Goal: Task Accomplishment & Management: Manage account settings

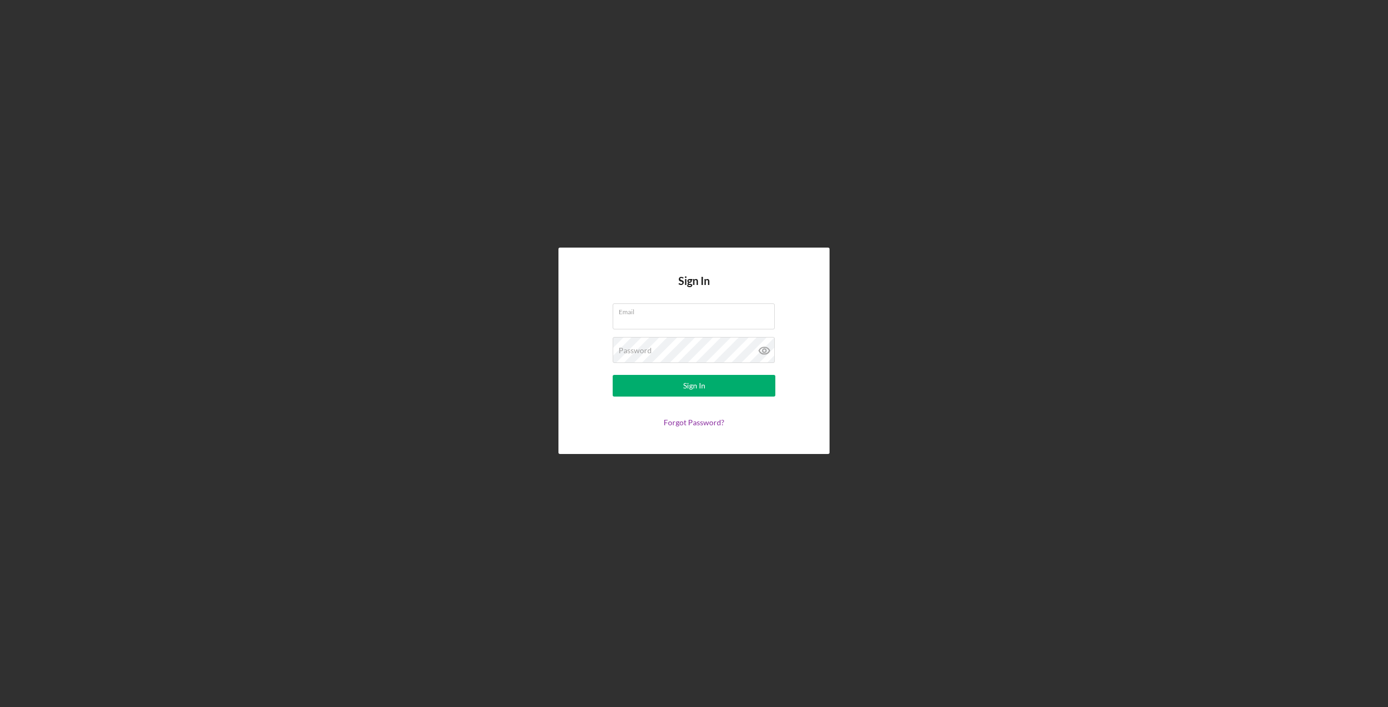
type input "[EMAIL_ADDRESS][DOMAIN_NAME]"
click at [662, 397] on form "Email [EMAIL_ADDRESS][DOMAIN_NAME] Password Sign In Forgot Password?" at bounding box center [693, 366] width 217 height 124
click at [670, 386] on button "Sign In" at bounding box center [693, 386] width 163 height 22
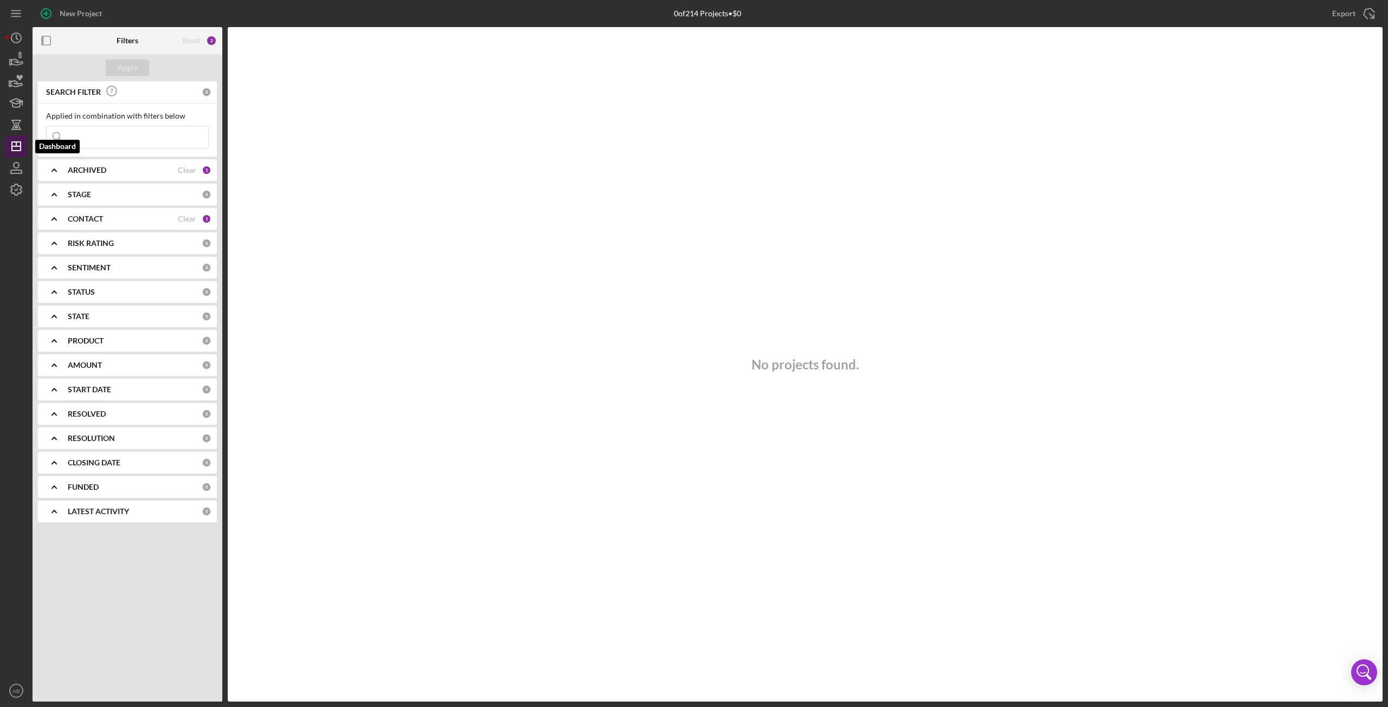
click at [14, 146] on line "button" at bounding box center [16, 146] width 9 height 0
click at [14, 150] on icon "Icon/Dashboard" at bounding box center [16, 146] width 27 height 27
click at [25, 172] on icon "button" at bounding box center [16, 167] width 27 height 27
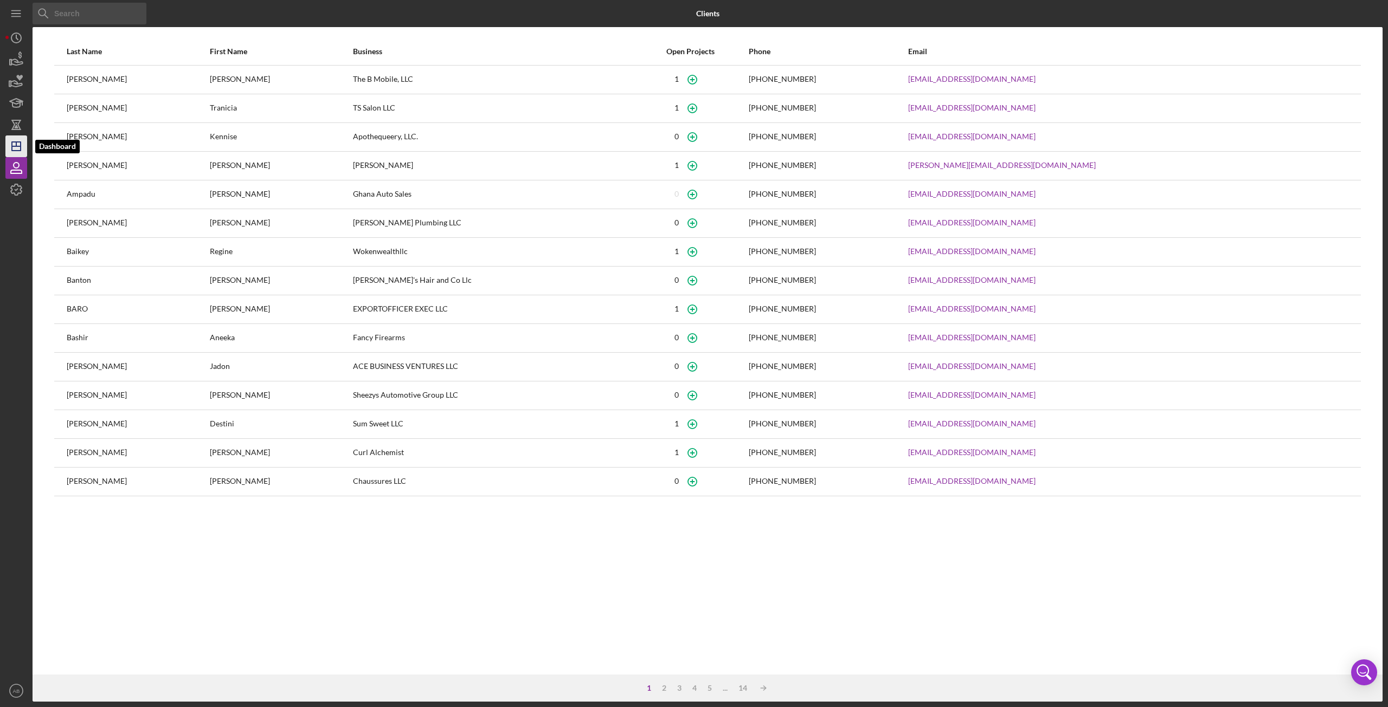
click at [17, 152] on icon "Icon/Dashboard" at bounding box center [16, 146] width 27 height 27
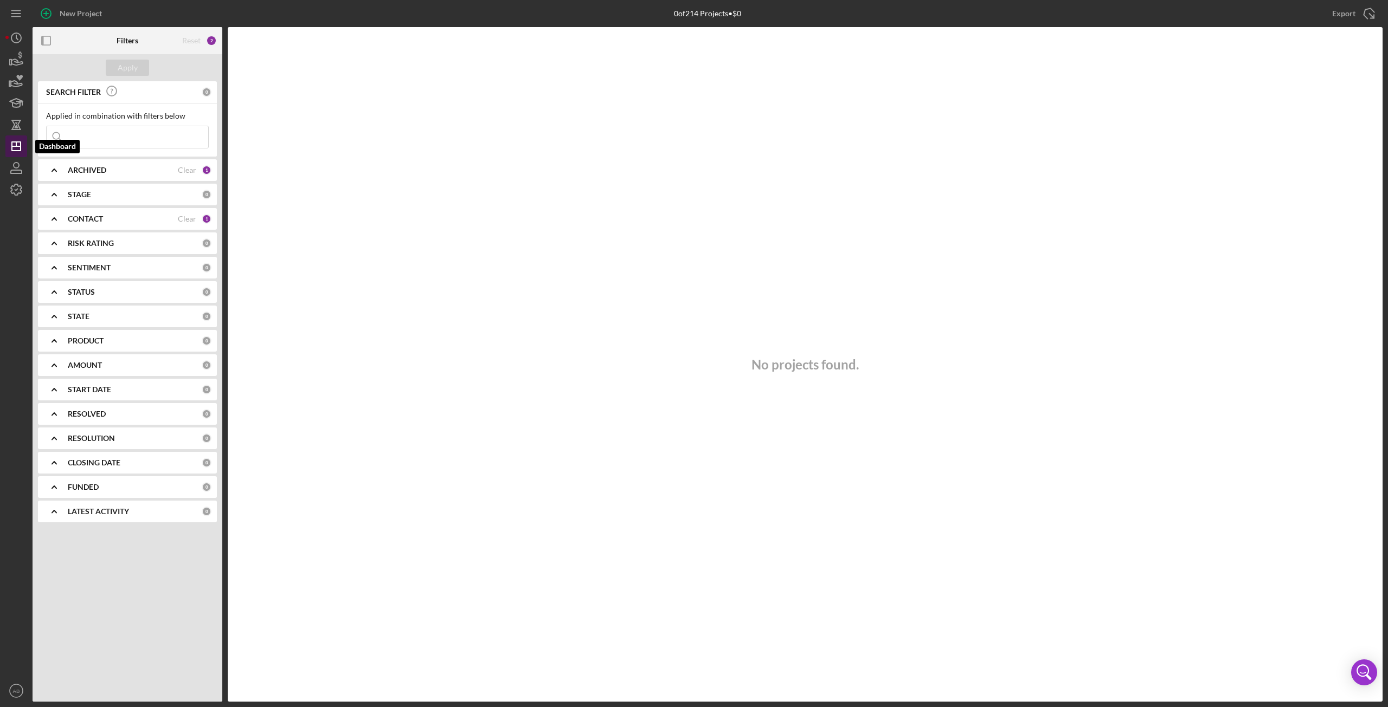
click at [17, 152] on icon "Icon/Dashboard" at bounding box center [16, 146] width 27 height 27
click at [111, 171] on div "ARCHIVED" at bounding box center [123, 170] width 110 height 9
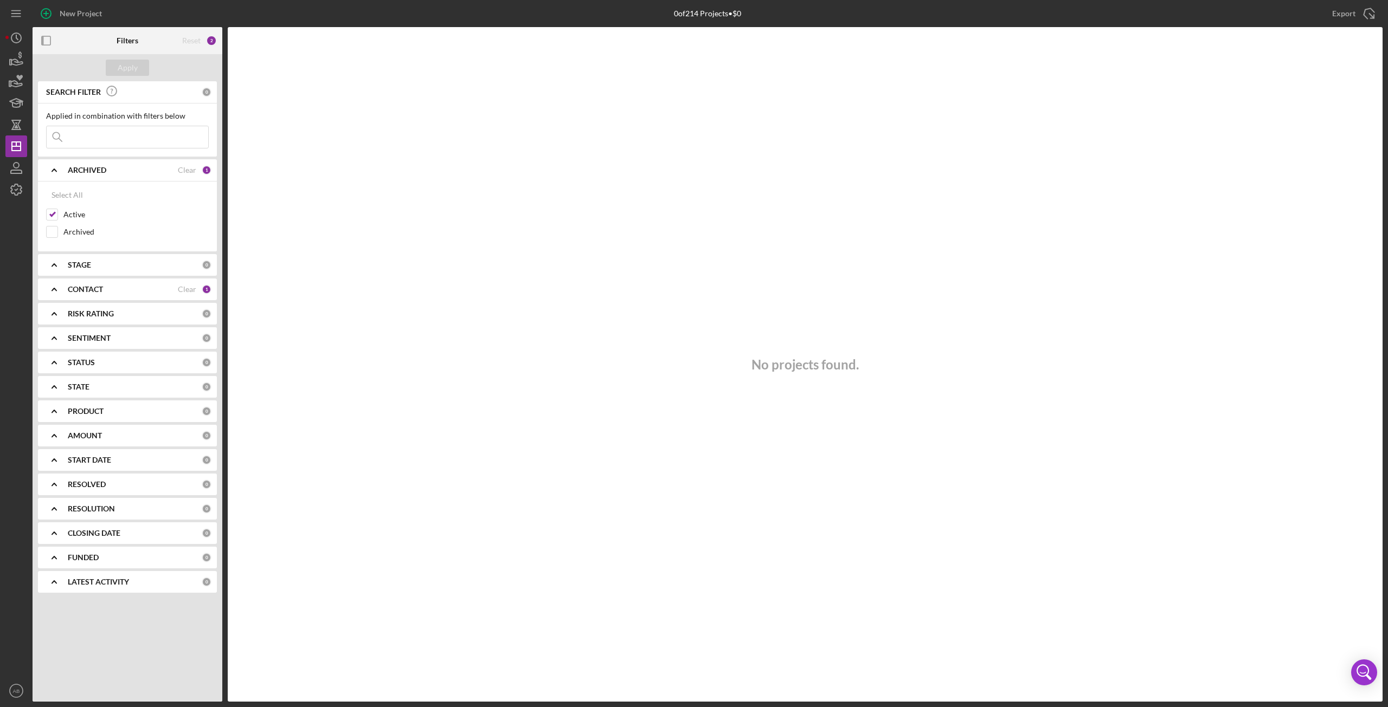
click at [112, 299] on div "CONTACT Clear 1" at bounding box center [140, 290] width 144 height 22
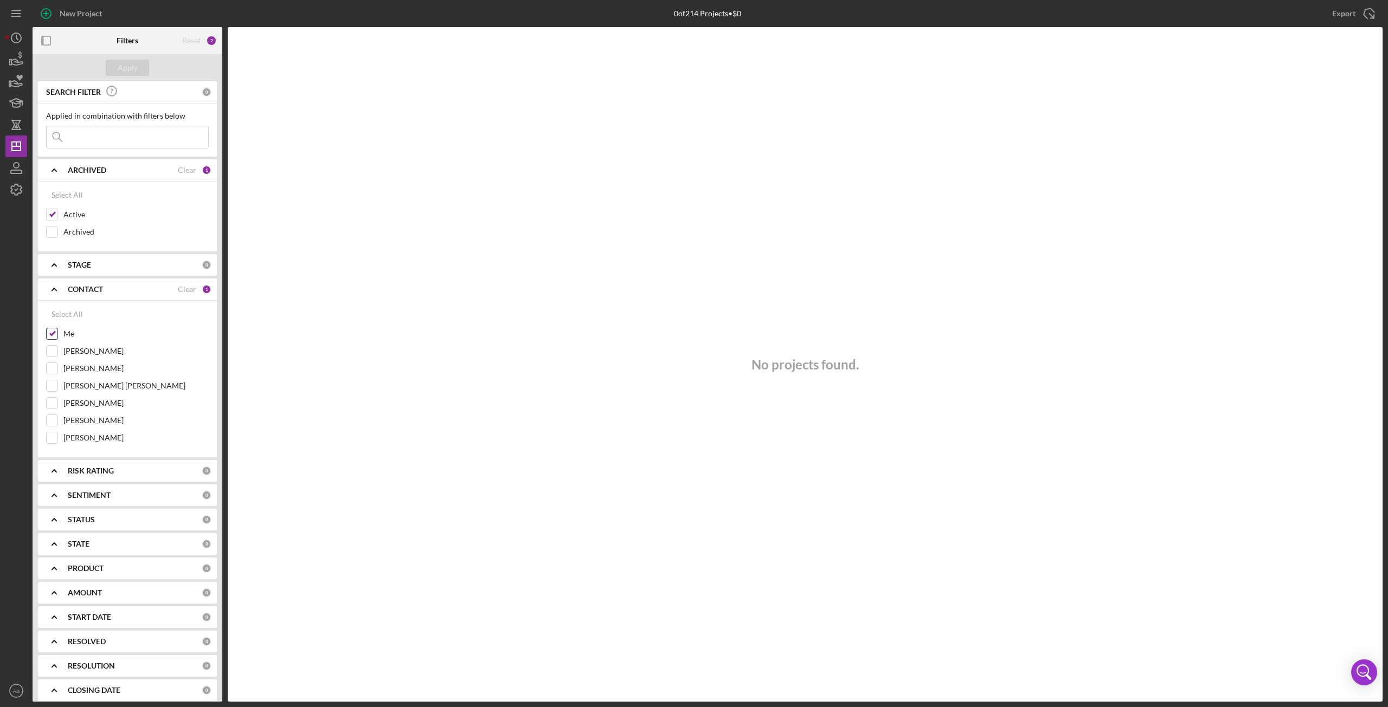
click at [57, 334] on div at bounding box center [52, 334] width 12 height 12
click at [51, 335] on input "Me" at bounding box center [52, 333] width 11 height 11
checkbox input "false"
click at [143, 64] on button "Apply" at bounding box center [127, 68] width 43 height 16
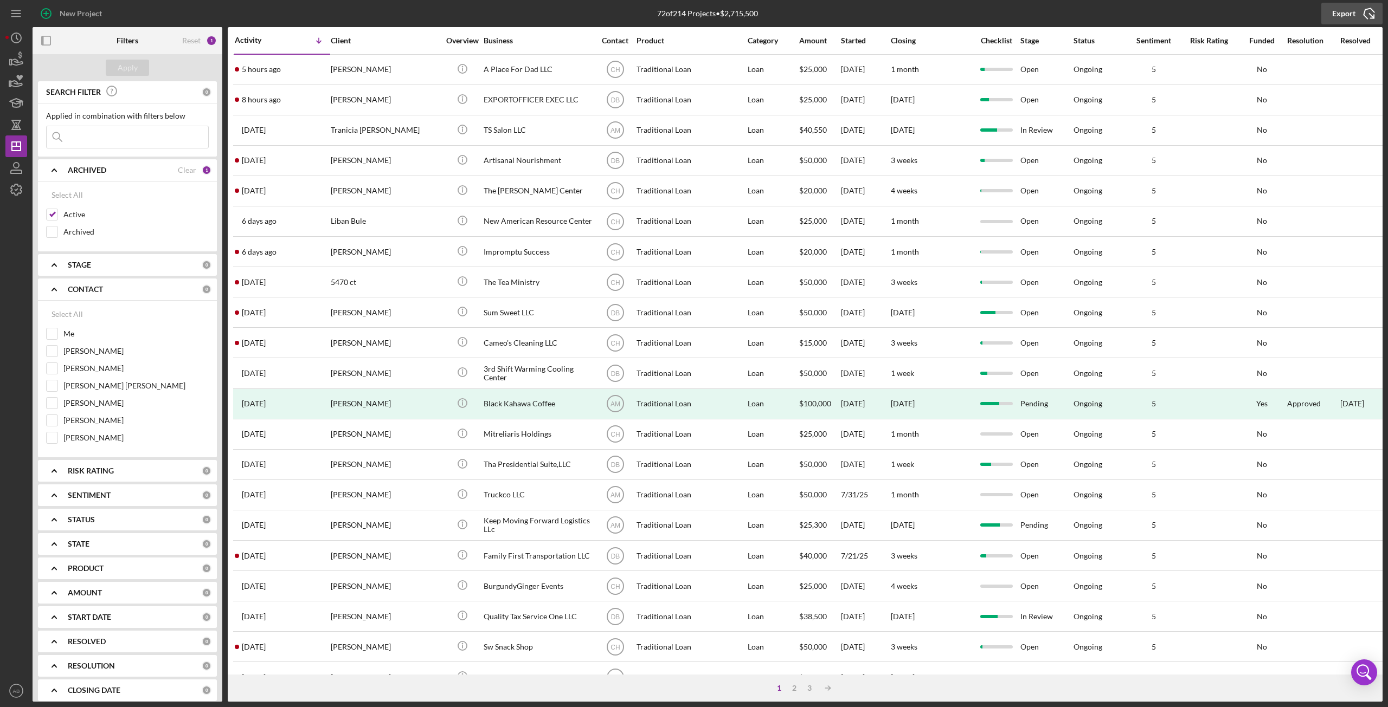
click at [1365, 14] on icon "Icon/Export" at bounding box center [1368, 13] width 27 height 27
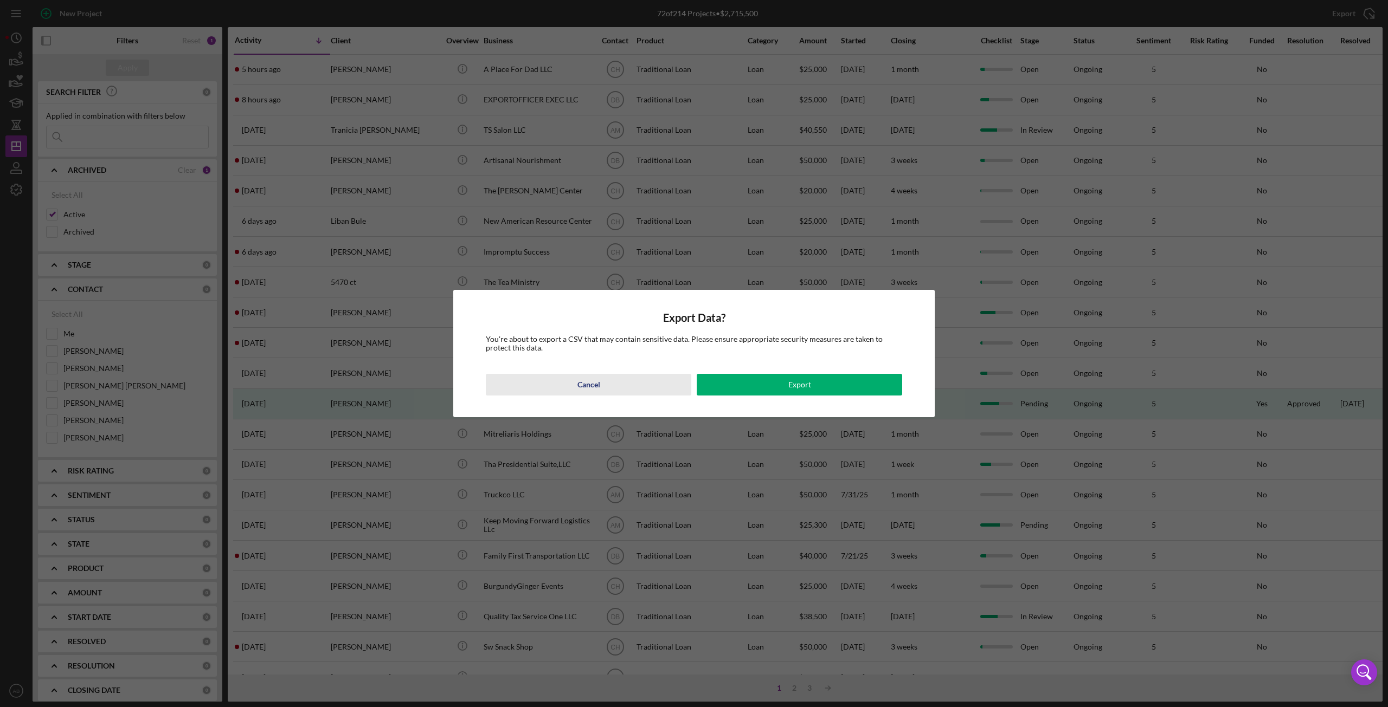
click at [562, 380] on button "Cancel" at bounding box center [588, 385] width 205 height 22
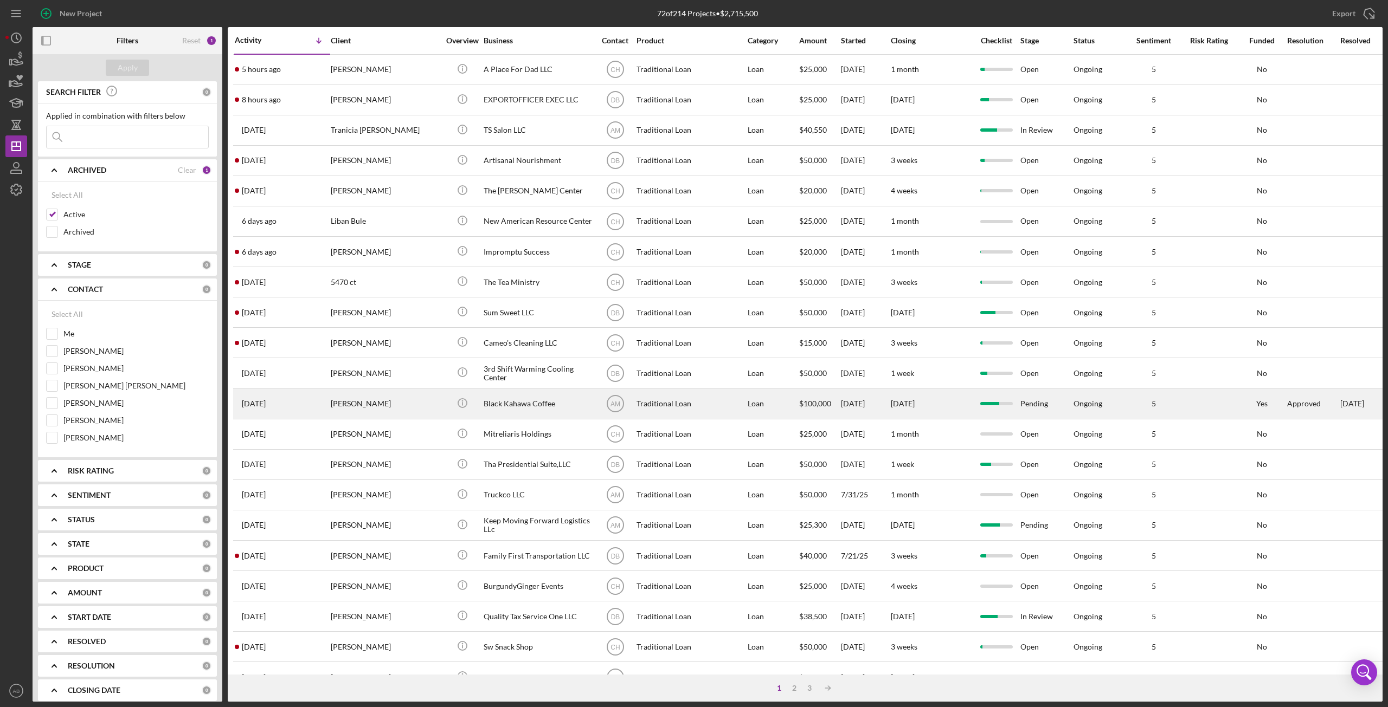
click at [855, 398] on div "[DATE]" at bounding box center [865, 404] width 49 height 29
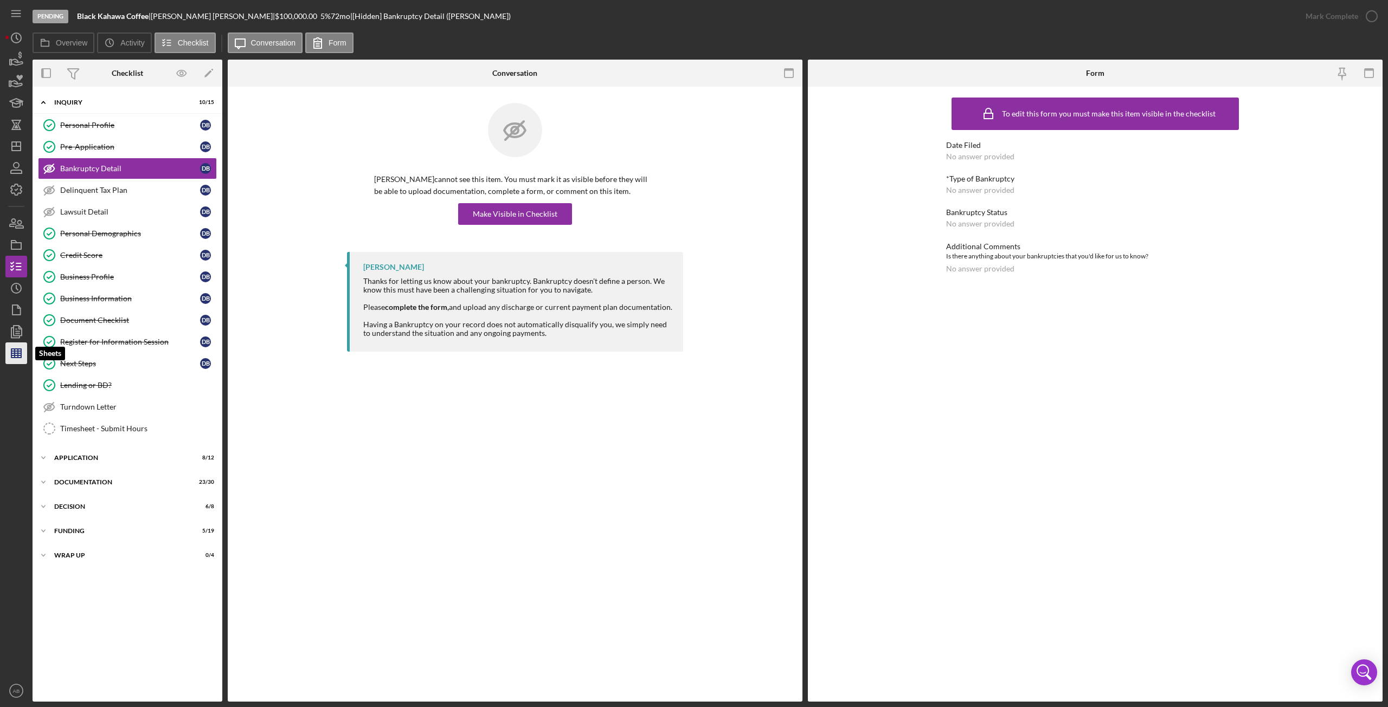
click at [18, 348] on icon "button" at bounding box center [16, 353] width 27 height 27
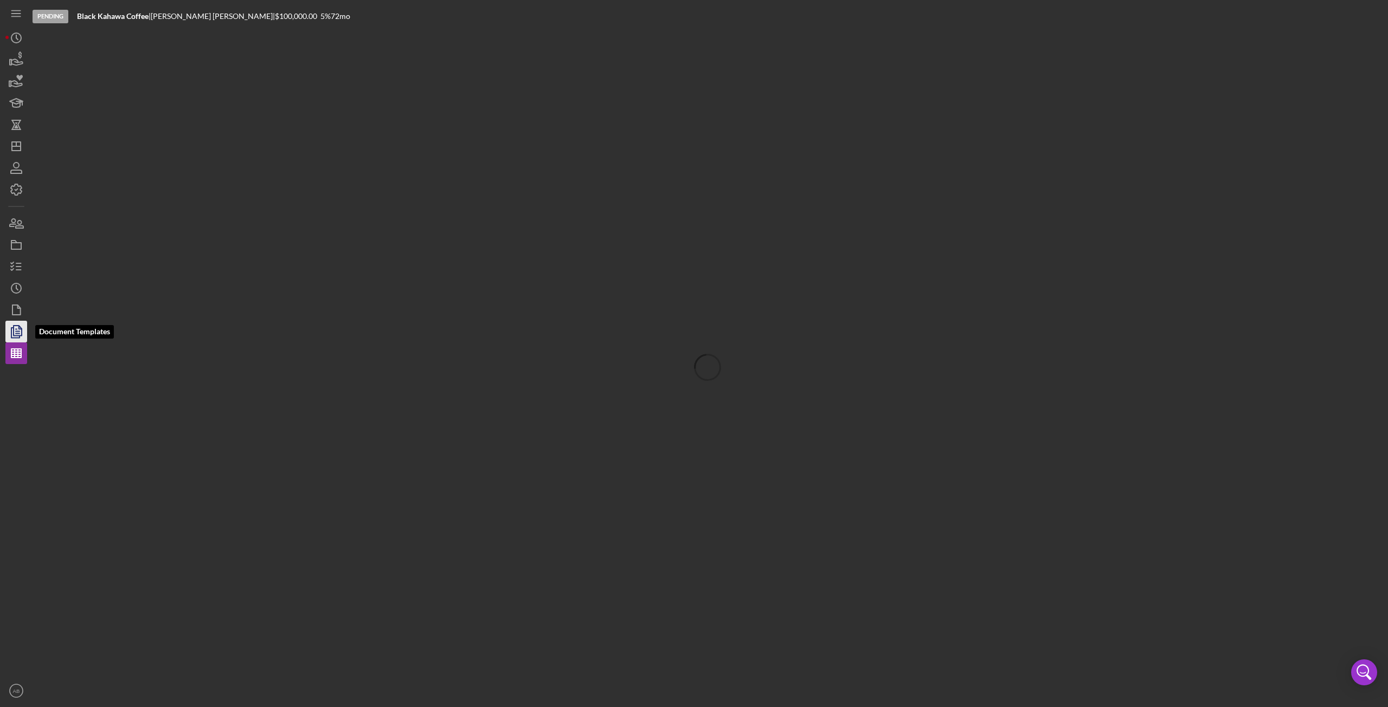
click at [19, 328] on polyline "button" at bounding box center [20, 327] width 3 height 3
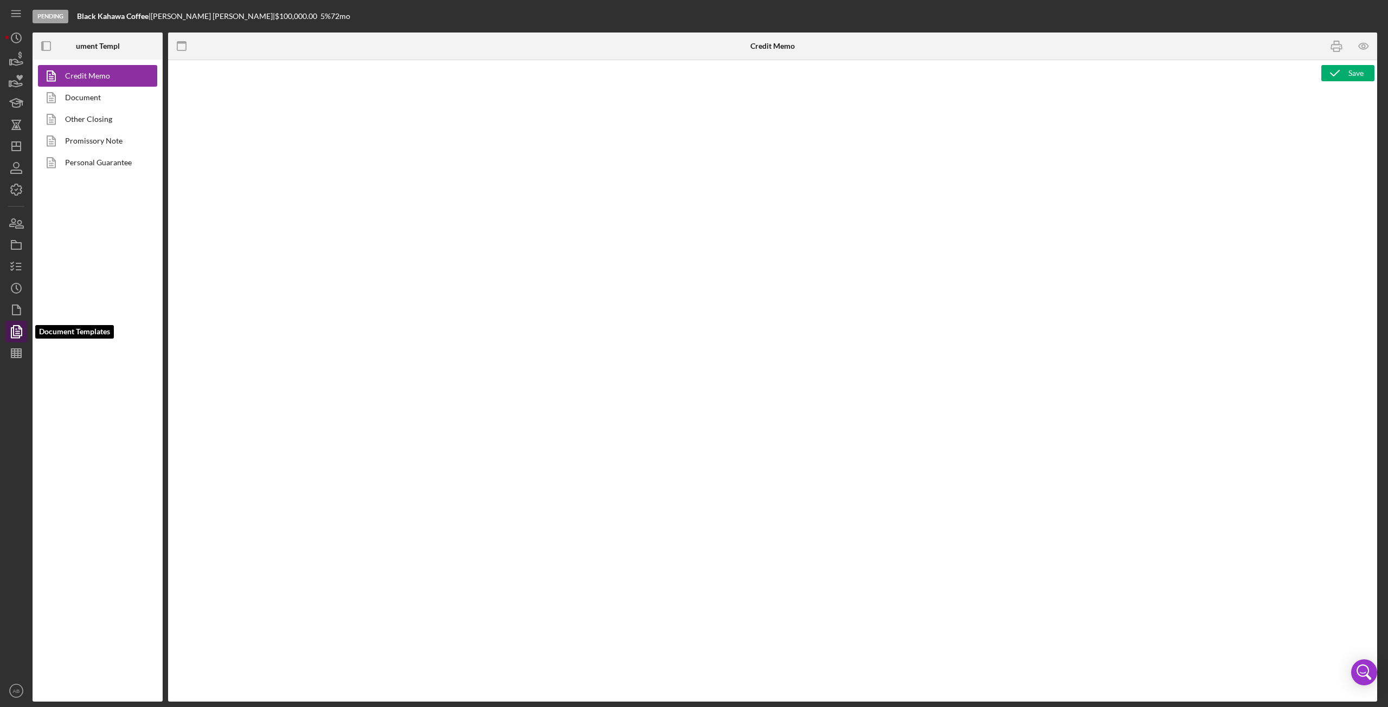
type textarea "<p style="text-align: center">FREEDOM EQUITY INC.</p> <p style="text-align: lef…"
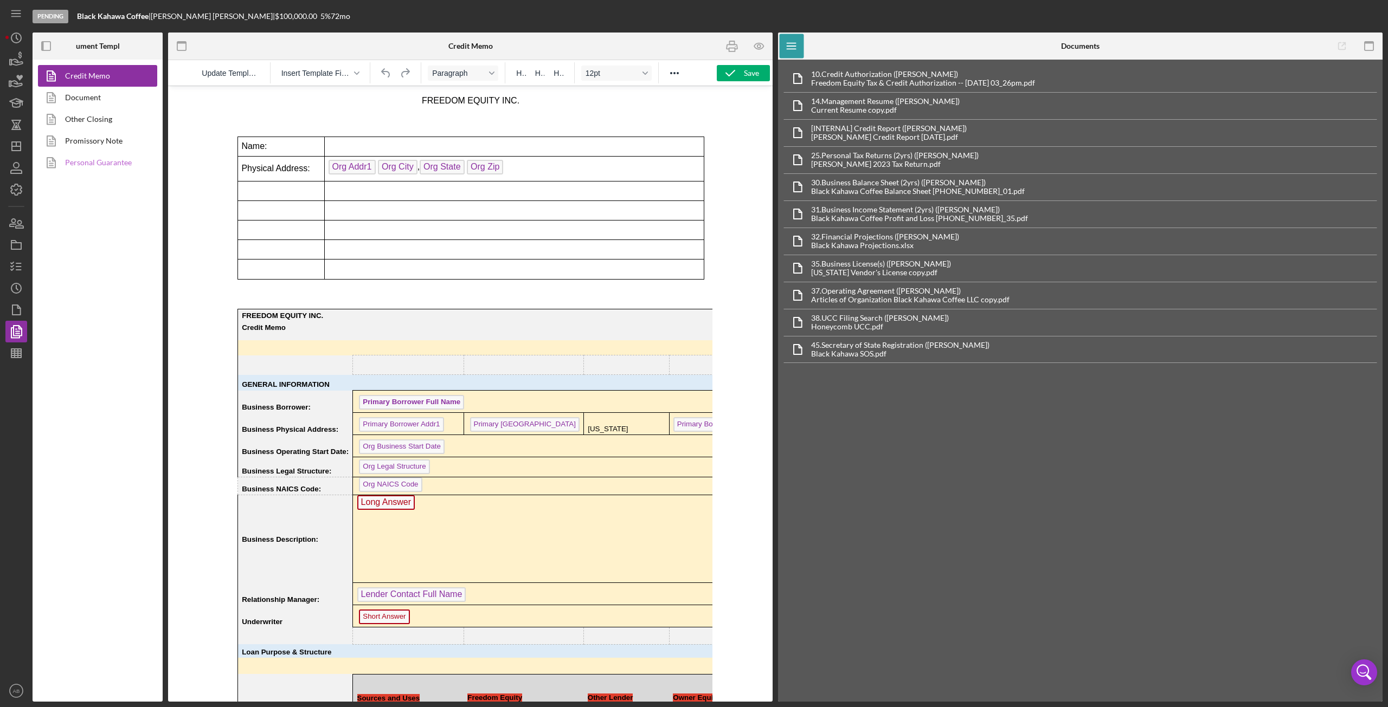
click at [130, 160] on link "Personal Guarantee" at bounding box center [95, 163] width 114 height 22
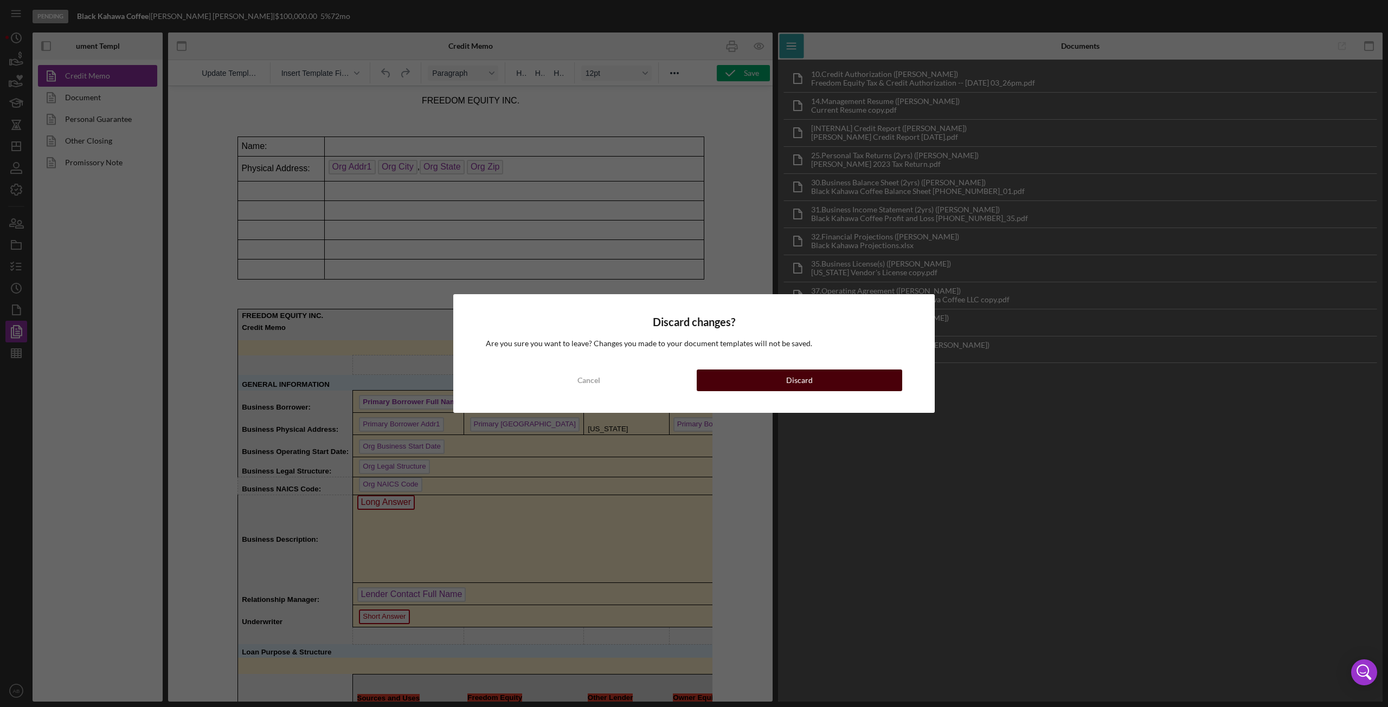
click at [799, 384] on div "Discard" at bounding box center [799, 381] width 27 height 22
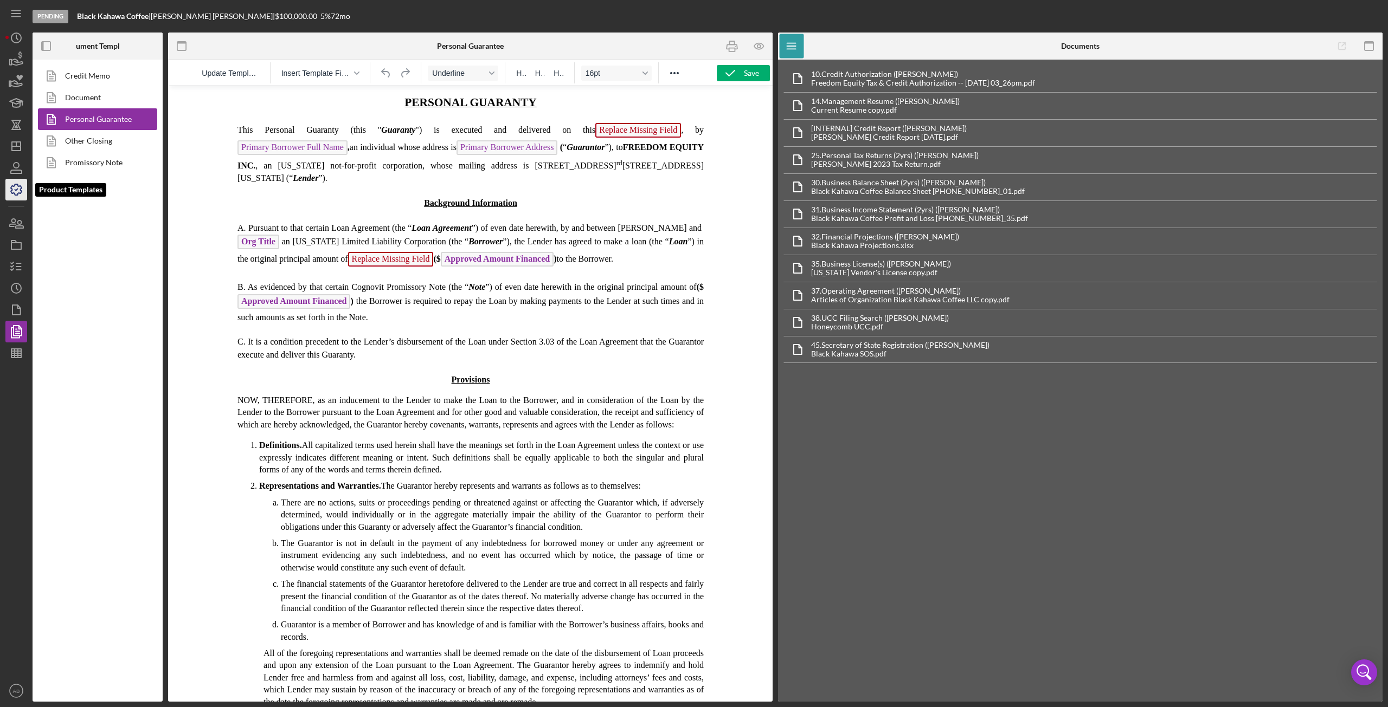
click at [18, 189] on polyline "button" at bounding box center [16, 190] width 3 height 2
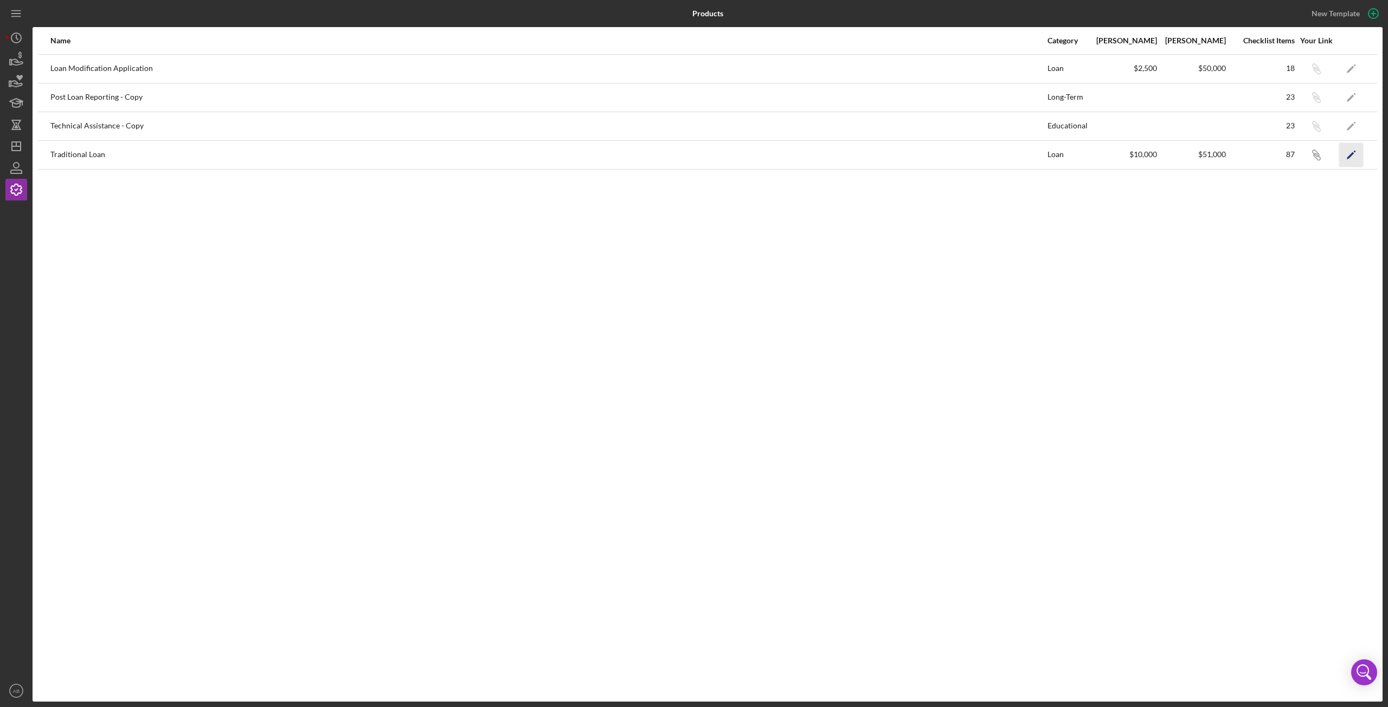
click at [1339, 158] on icon "Icon/Edit" at bounding box center [1351, 155] width 24 height 24
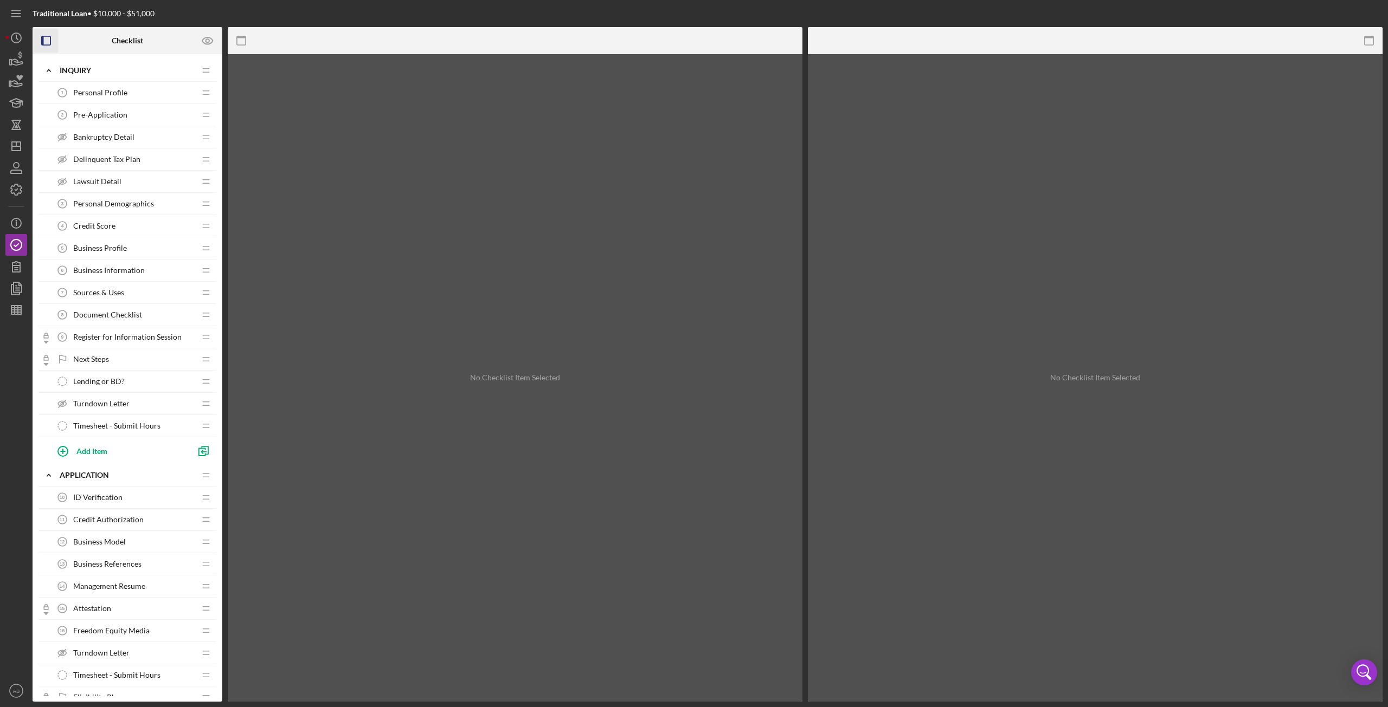
click at [48, 37] on icon "button" at bounding box center [46, 41] width 24 height 24
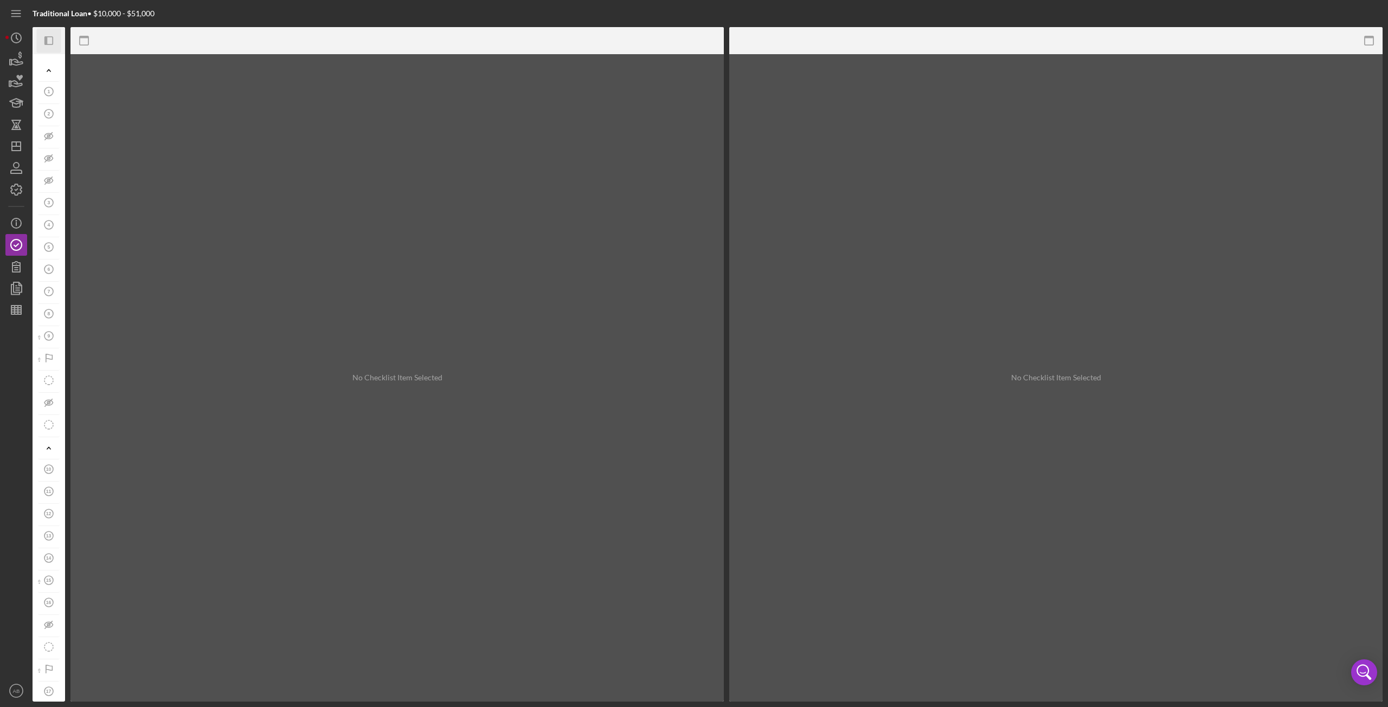
click at [48, 37] on icon "Icon/Panel Side Expand" at bounding box center [49, 41] width 24 height 24
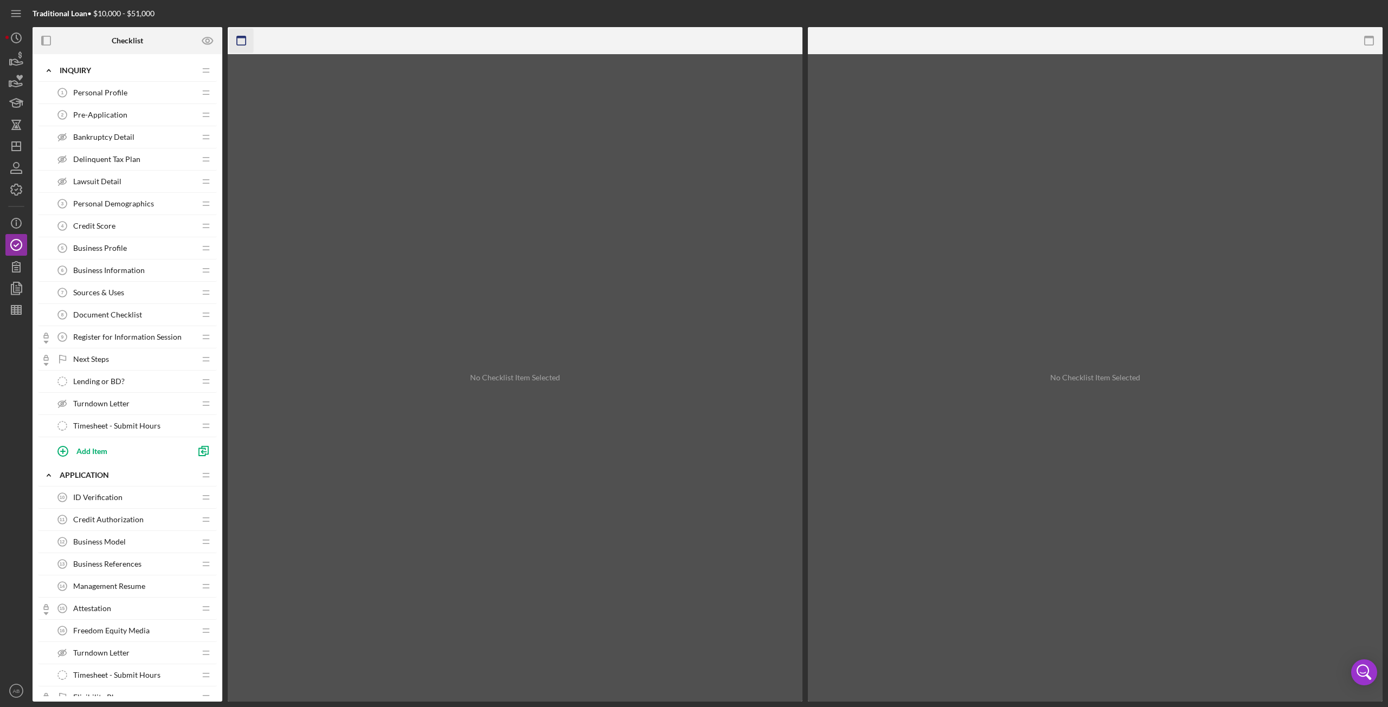
click at [243, 43] on icon "button" at bounding box center [241, 41] width 24 height 24
click at [209, 45] on icon "button" at bounding box center [207, 40] width 27 height 27
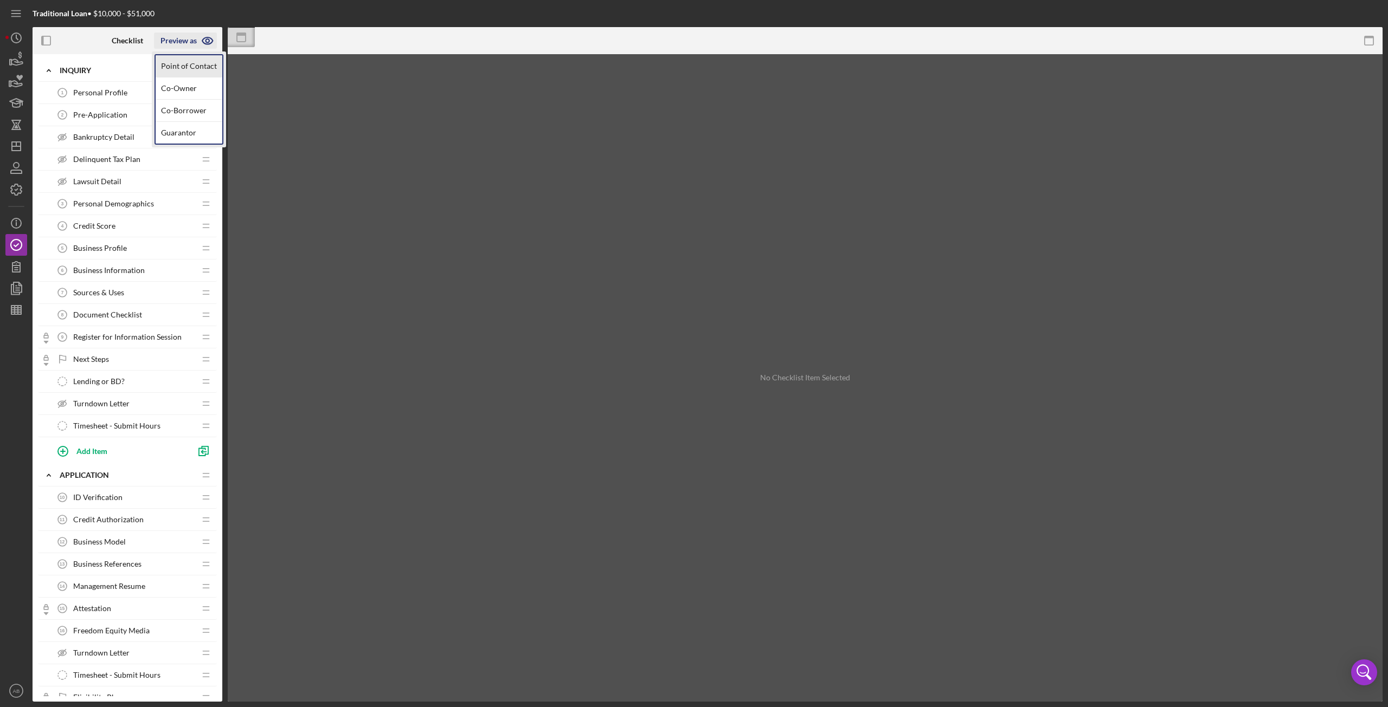
click at [197, 73] on link "Point of Contact" at bounding box center [189, 66] width 67 height 22
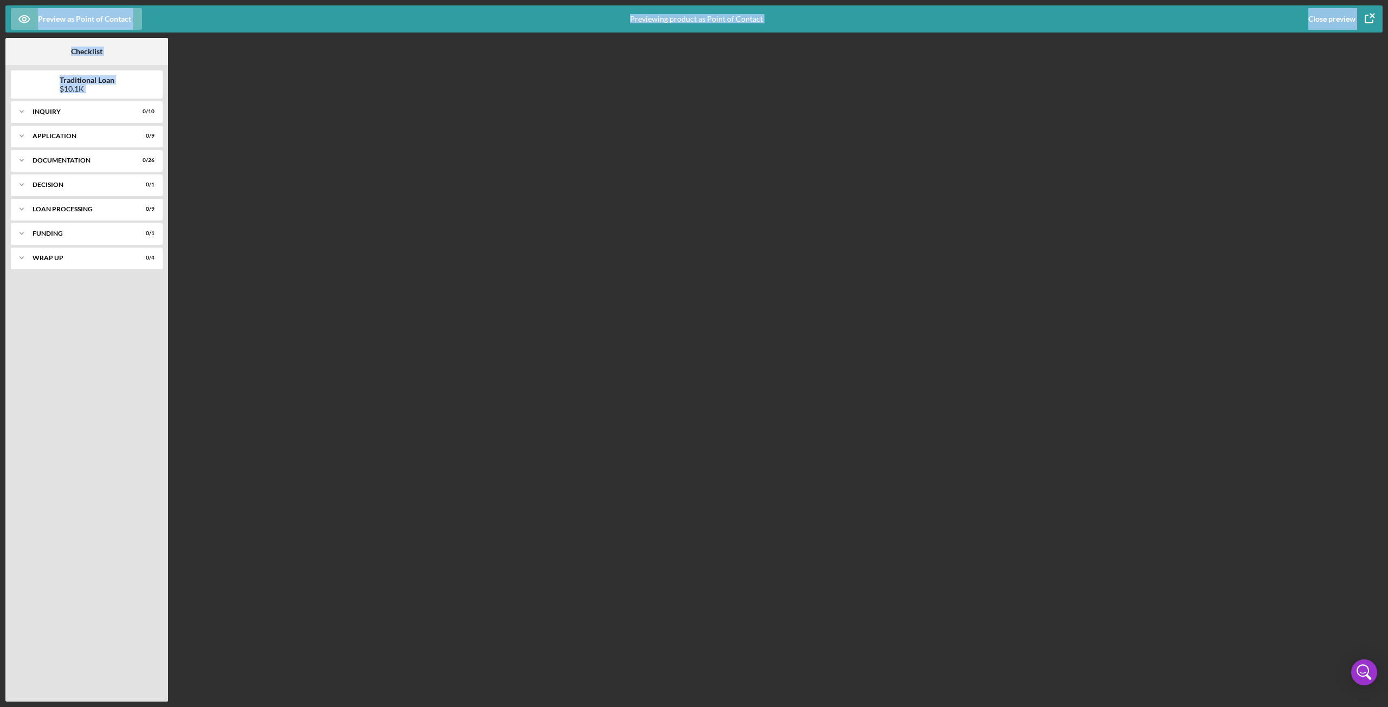
click at [1366, 21] on icon "button" at bounding box center [1368, 18] width 27 height 27
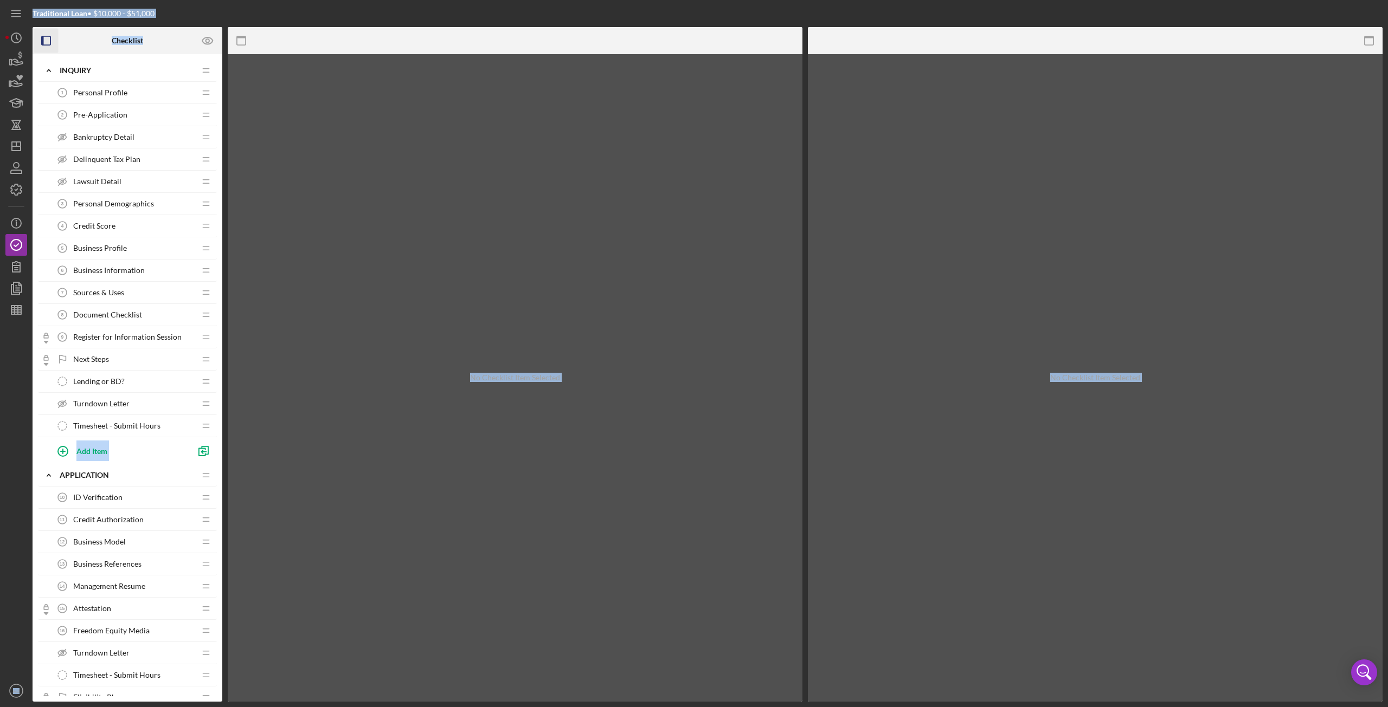
click at [40, 40] on icon "button" at bounding box center [46, 41] width 24 height 24
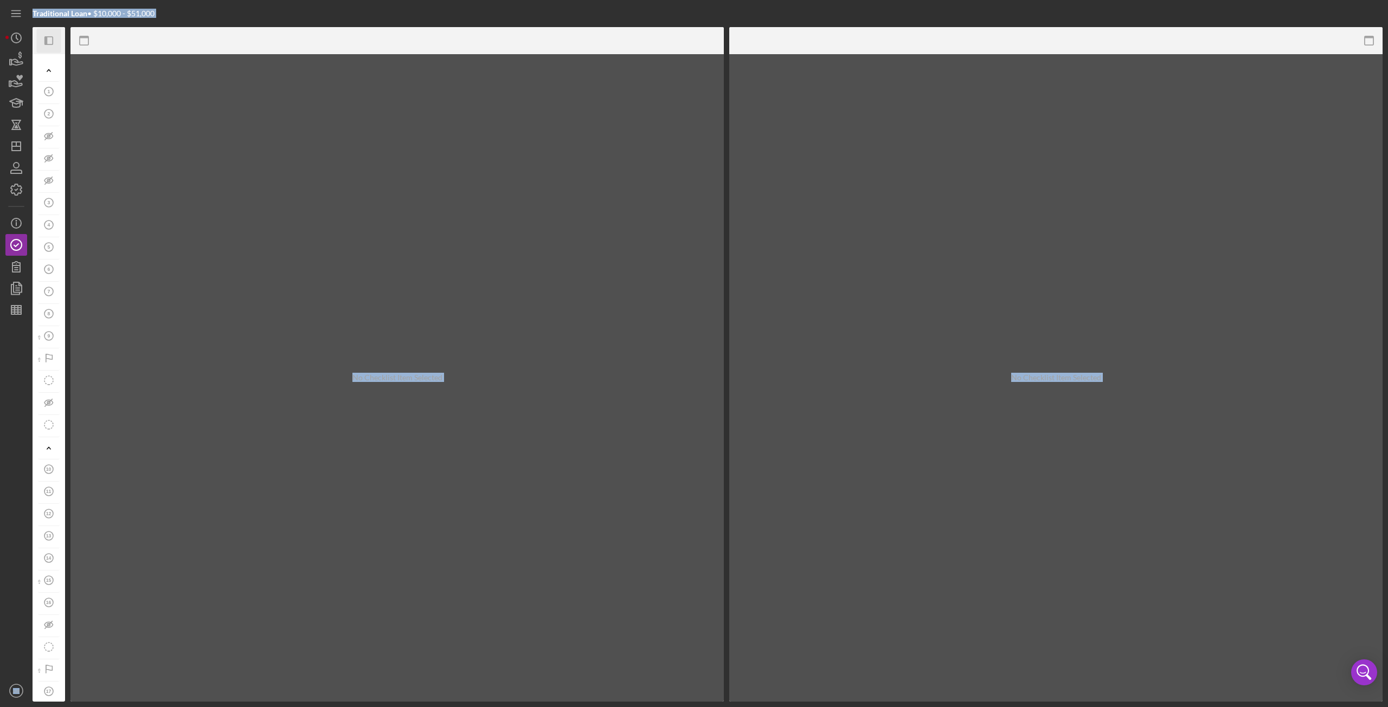
click at [42, 40] on icon "Icon/Panel Side Expand" at bounding box center [49, 41] width 24 height 24
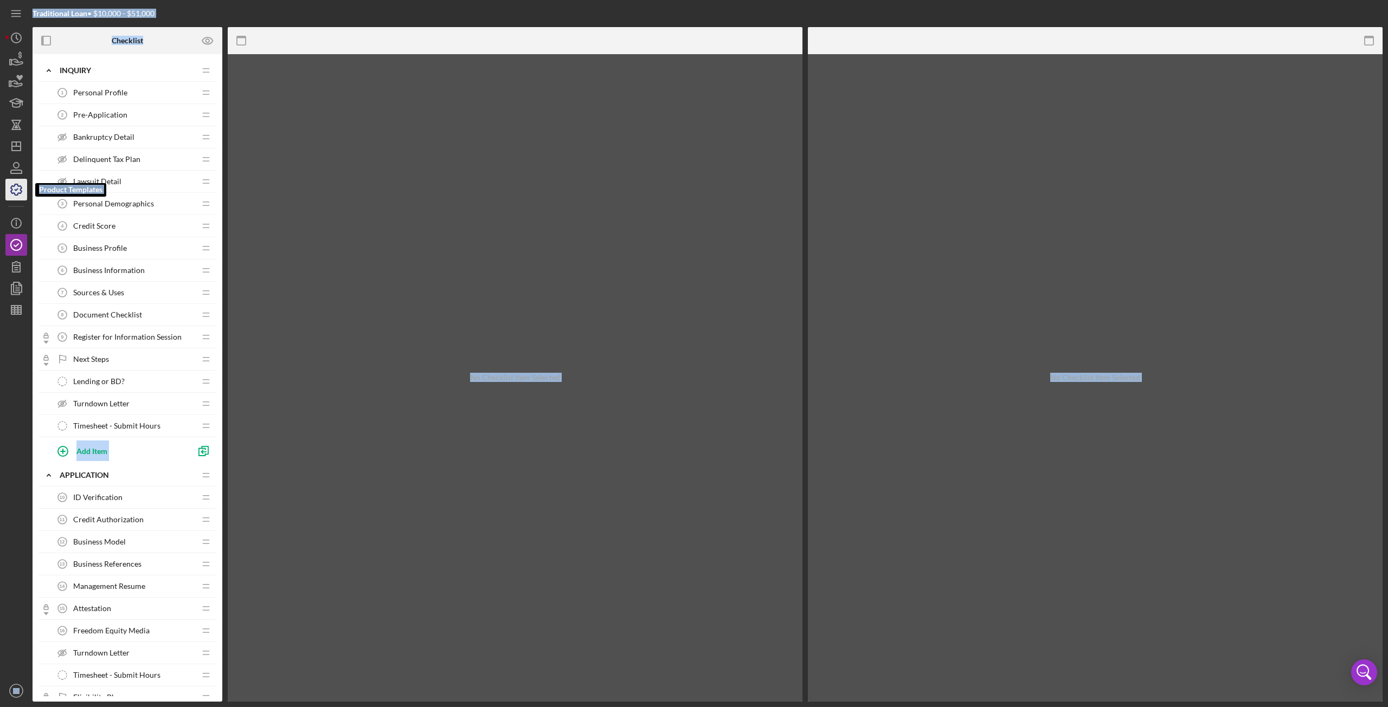
click at [13, 192] on icon "button" at bounding box center [16, 189] width 27 height 27
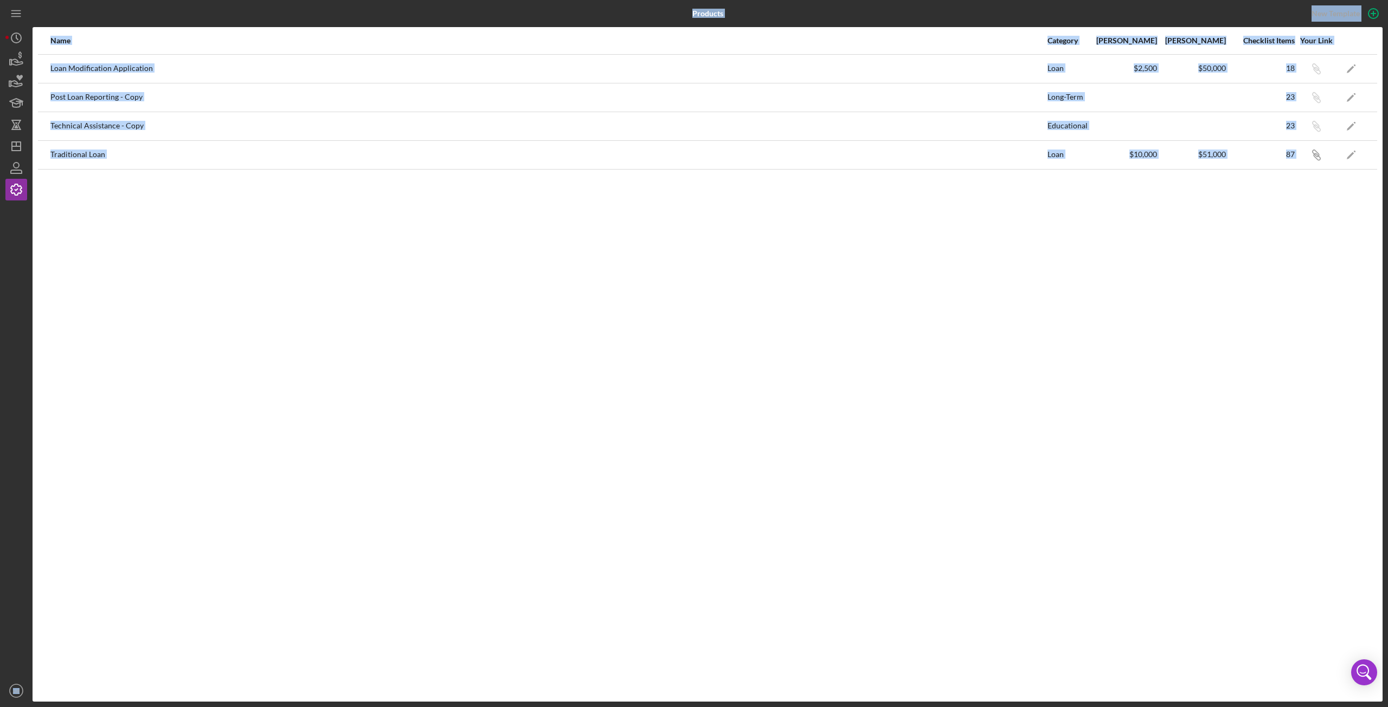
click at [920, 272] on div "Name Category Min Amount Max Amount Checklist Items Your Link Loan Modification…" at bounding box center [708, 364] width 1350 height 675
